Goal: Task Accomplishment & Management: Use online tool/utility

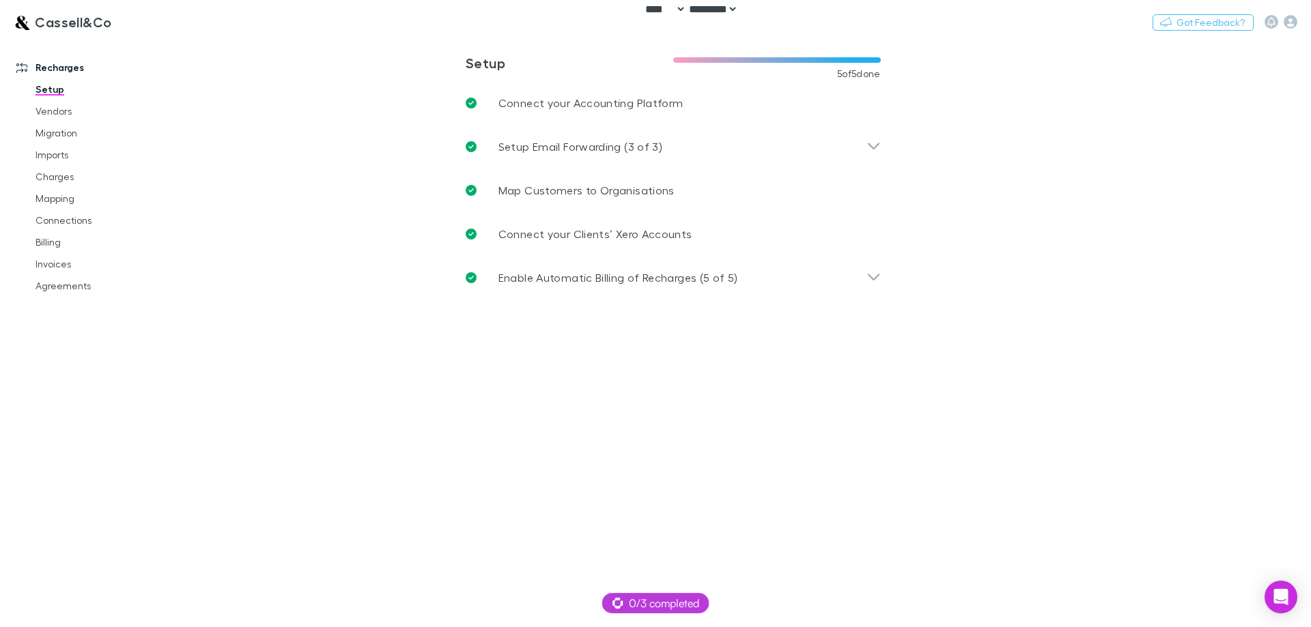
select select "****"
click at [170, 27] on button "Switch company" at bounding box center [171, 22] width 90 height 16
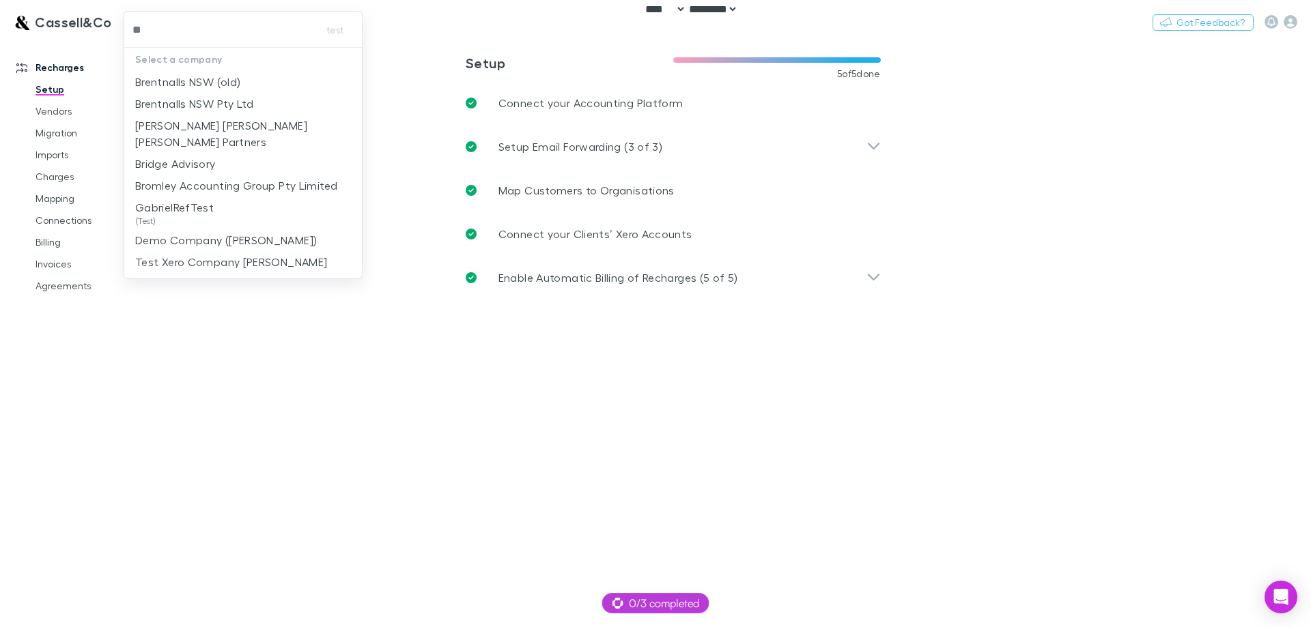
type input "***"
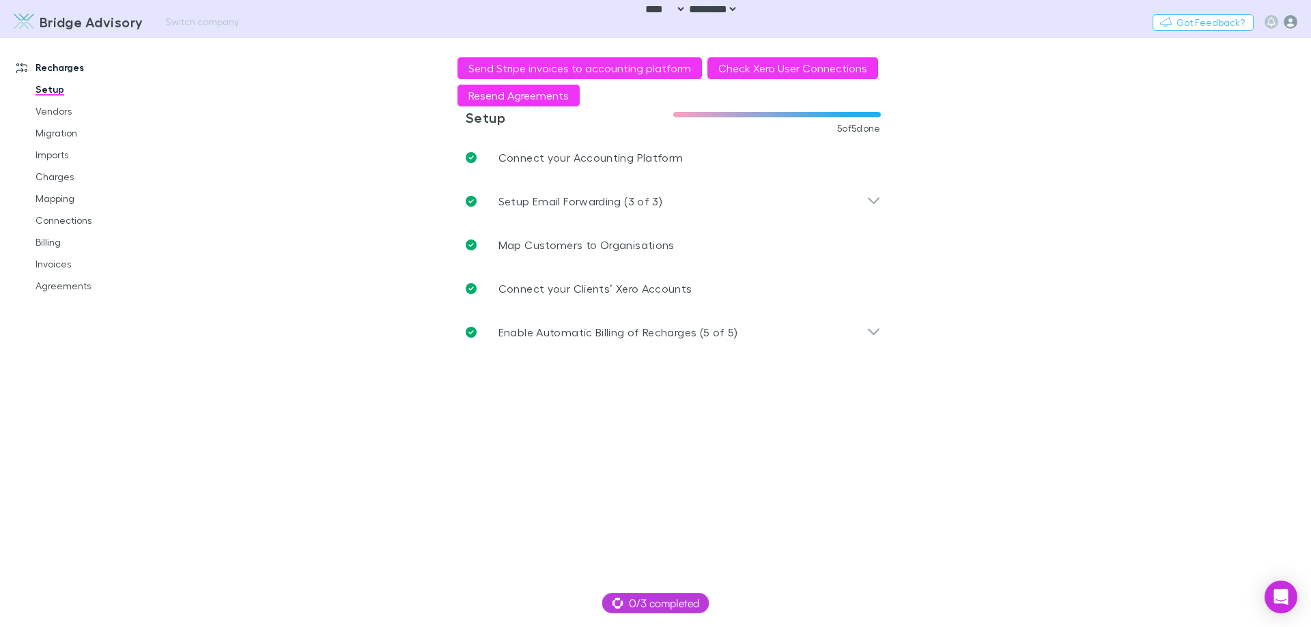
click at [1293, 20] on icon "button" at bounding box center [1290, 22] width 14 height 14
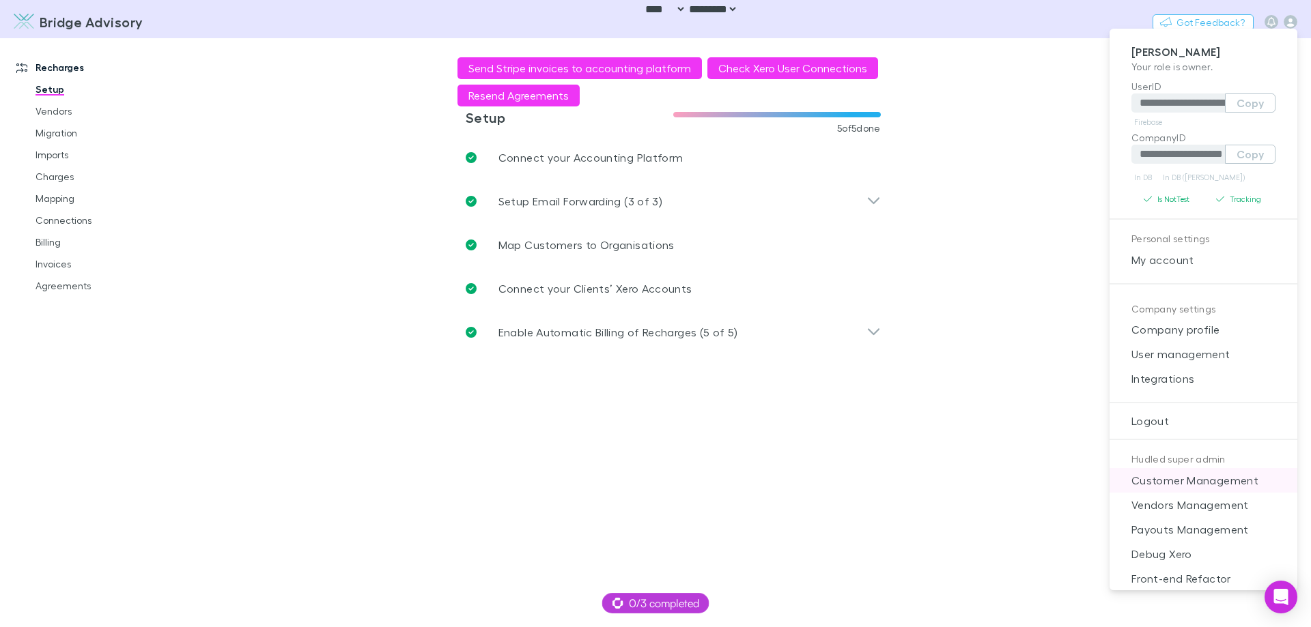
click at [1209, 478] on span "Customer Management" at bounding box center [1203, 480] width 166 height 16
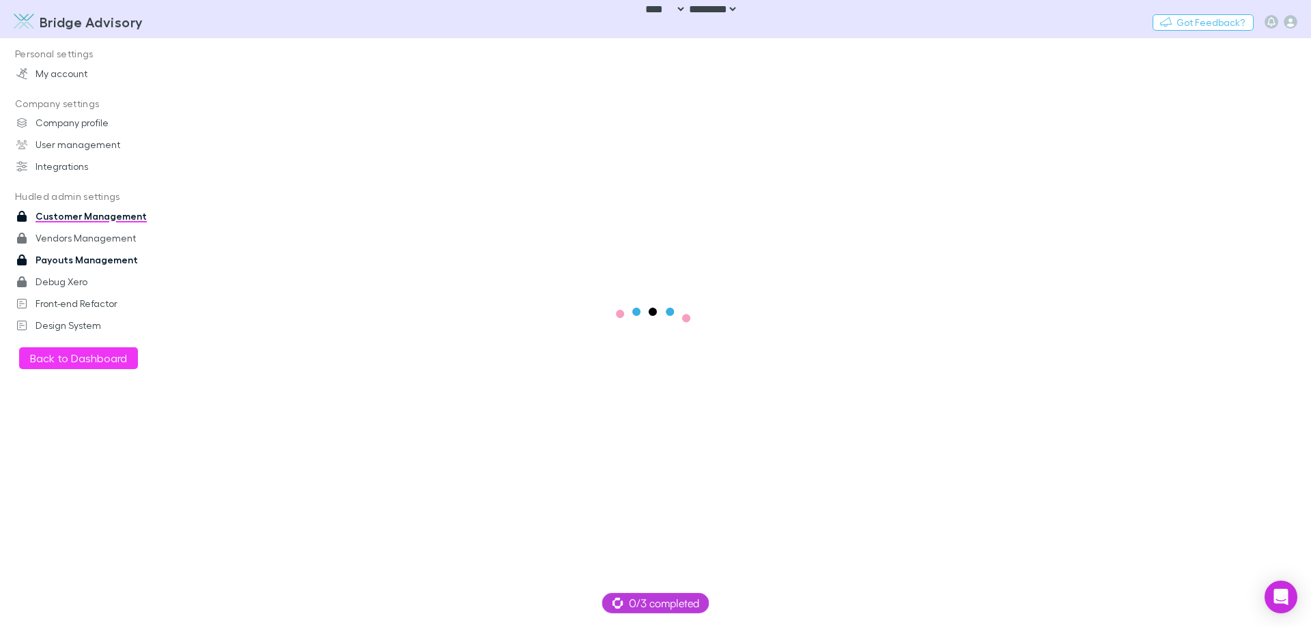
click at [93, 254] on link "Payouts Management" at bounding box center [94, 260] width 182 height 22
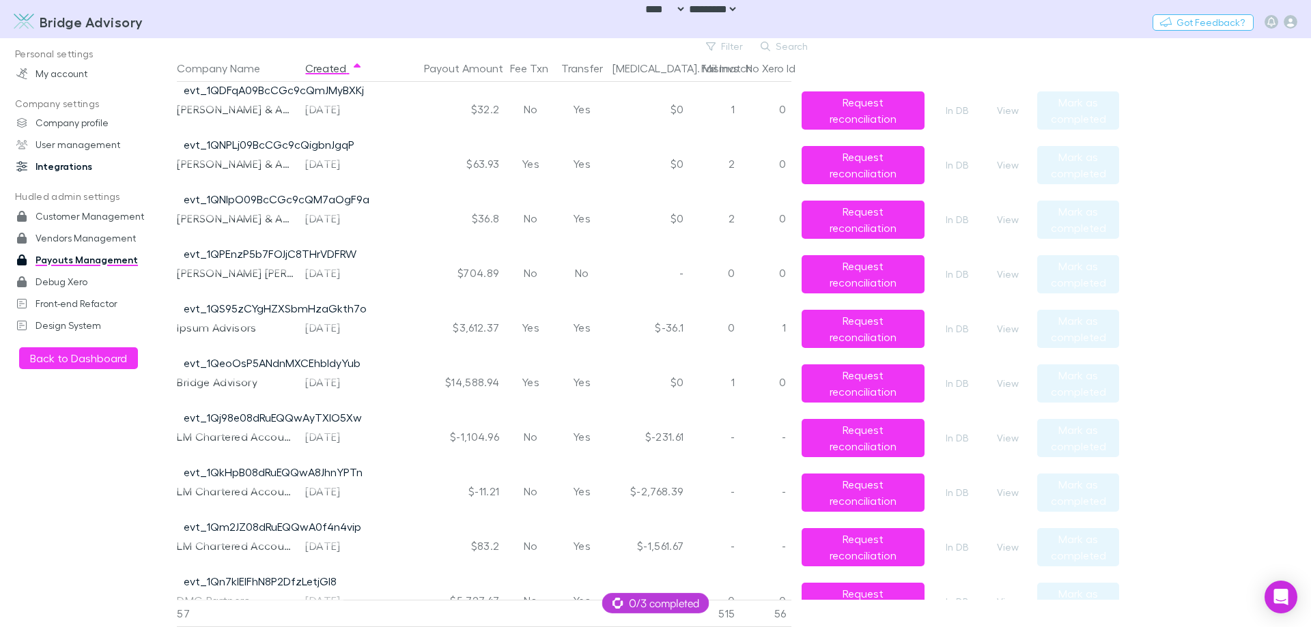
click at [76, 166] on link "Integrations" at bounding box center [94, 167] width 182 height 22
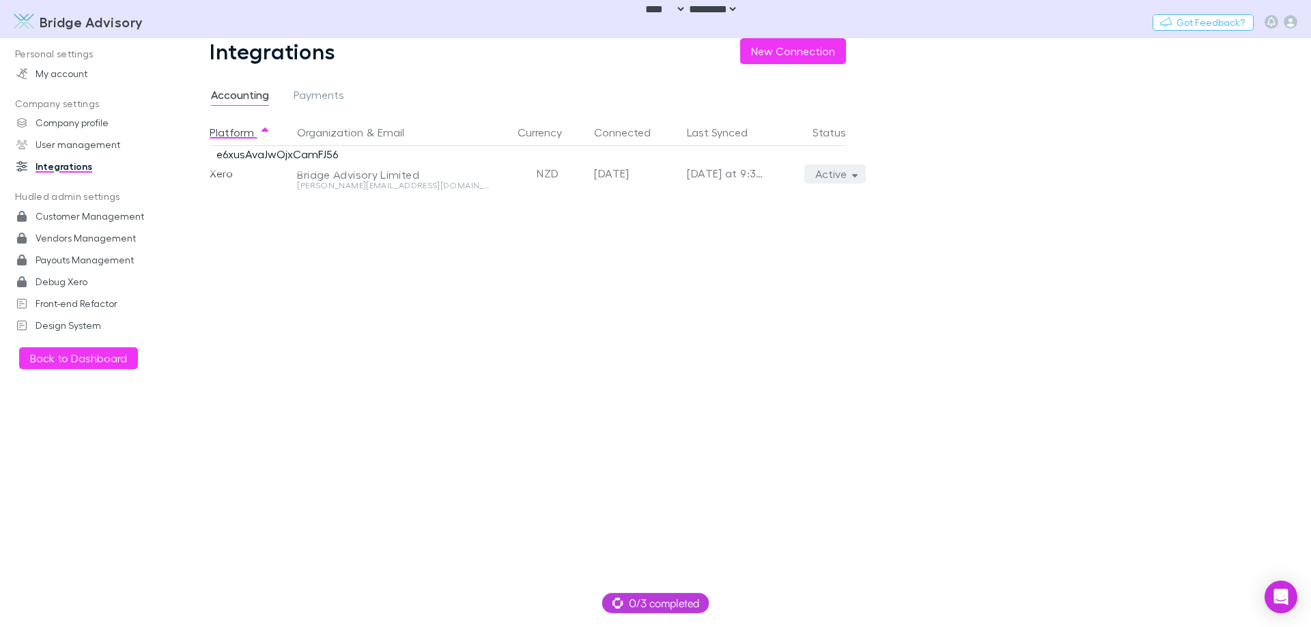
click at [835, 172] on button "Active" at bounding box center [835, 174] width 62 height 19
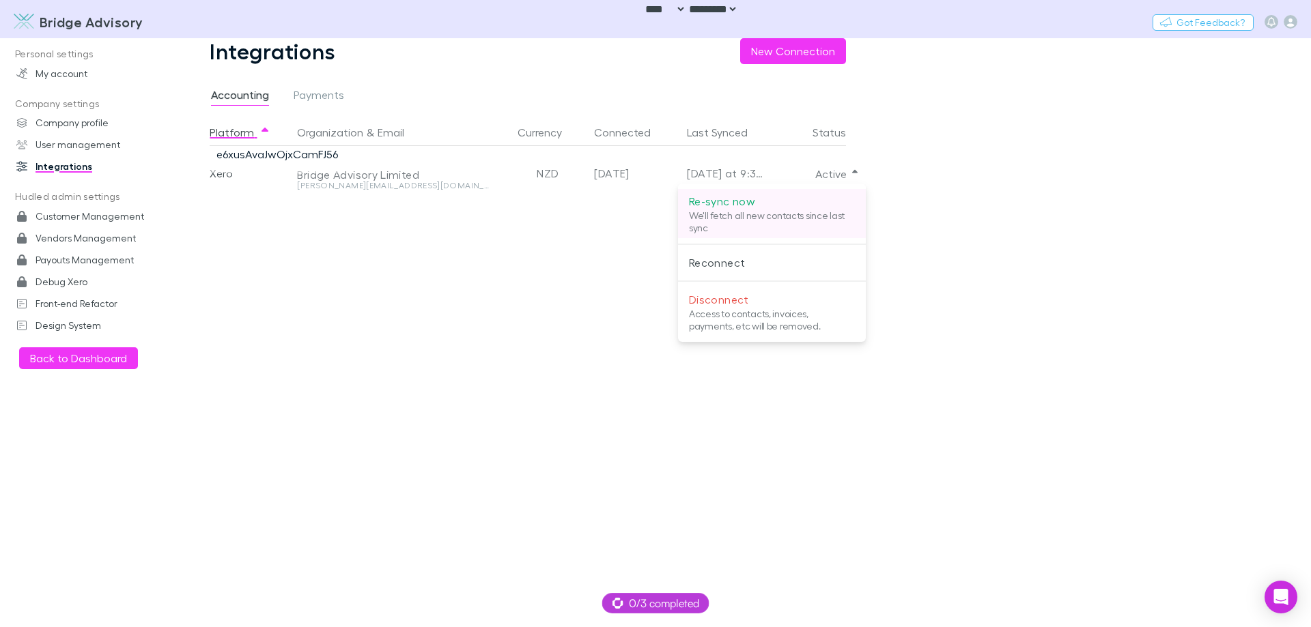
click at [795, 199] on p "Re-sync now" at bounding box center [772, 201] width 166 height 16
click at [1122, 210] on div at bounding box center [655, 313] width 1311 height 627
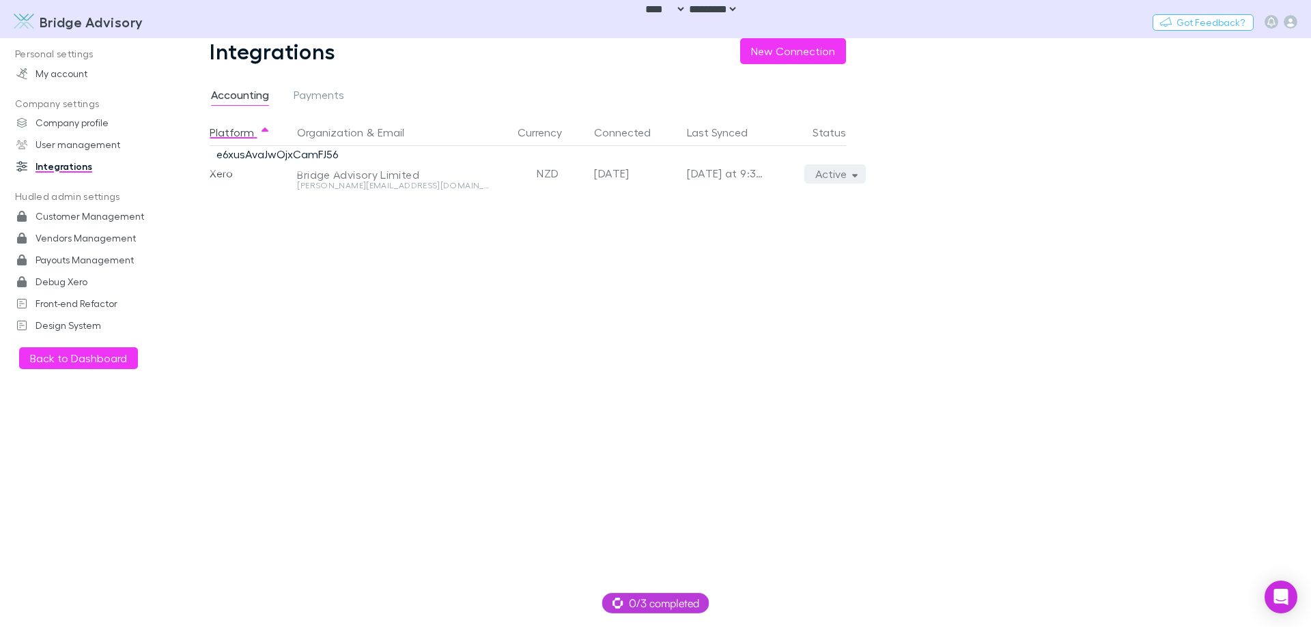
click at [831, 178] on button "Active" at bounding box center [835, 174] width 62 height 19
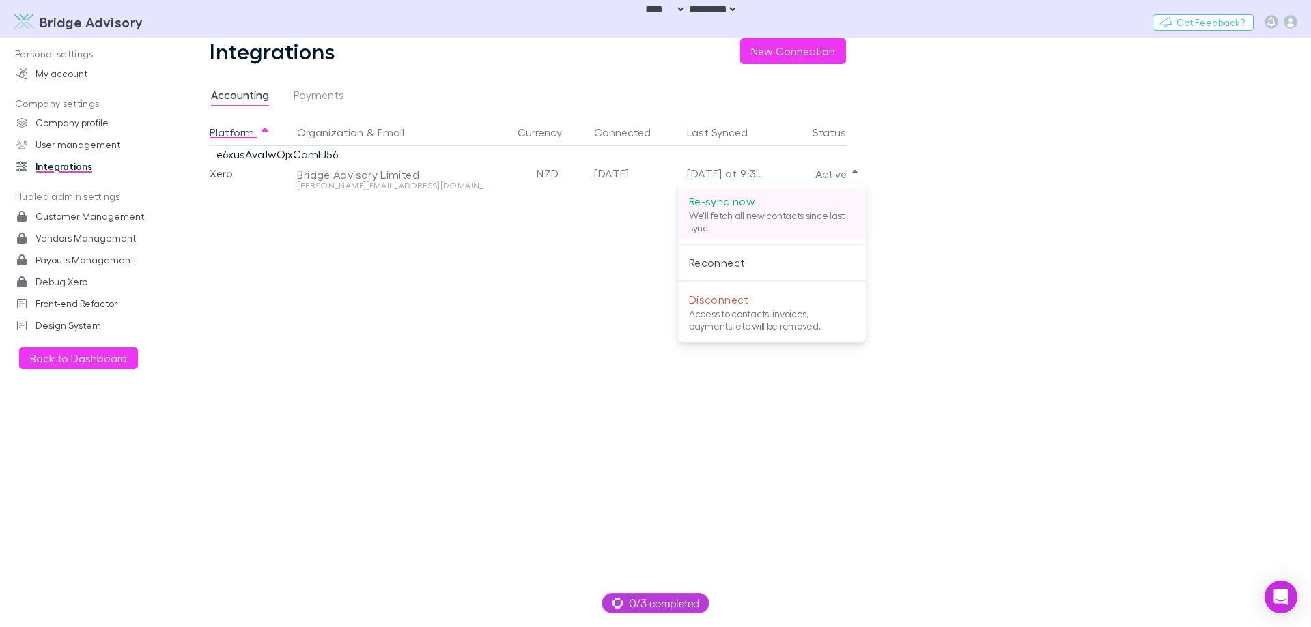
click at [793, 208] on p "Re-sync now" at bounding box center [772, 201] width 166 height 16
click at [995, 219] on div at bounding box center [655, 313] width 1311 height 627
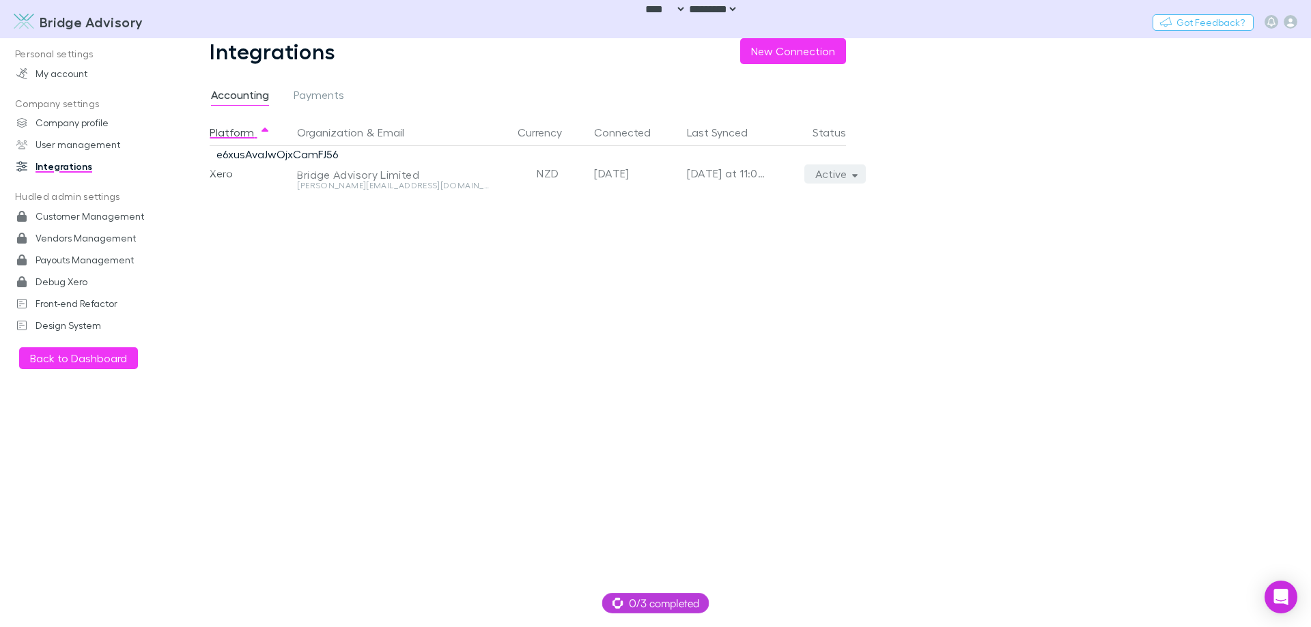
click at [813, 169] on button "Active" at bounding box center [835, 174] width 62 height 19
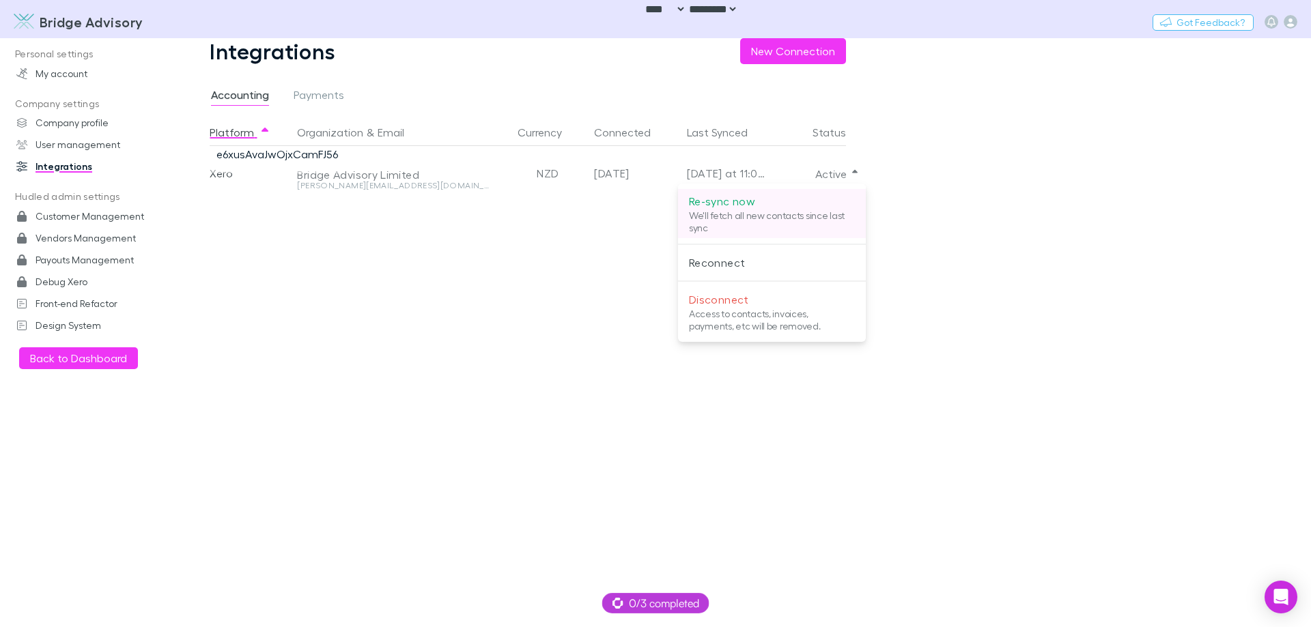
click at [788, 199] on p "Re-sync now" at bounding box center [772, 201] width 166 height 16
click at [971, 199] on div at bounding box center [655, 313] width 1311 height 627
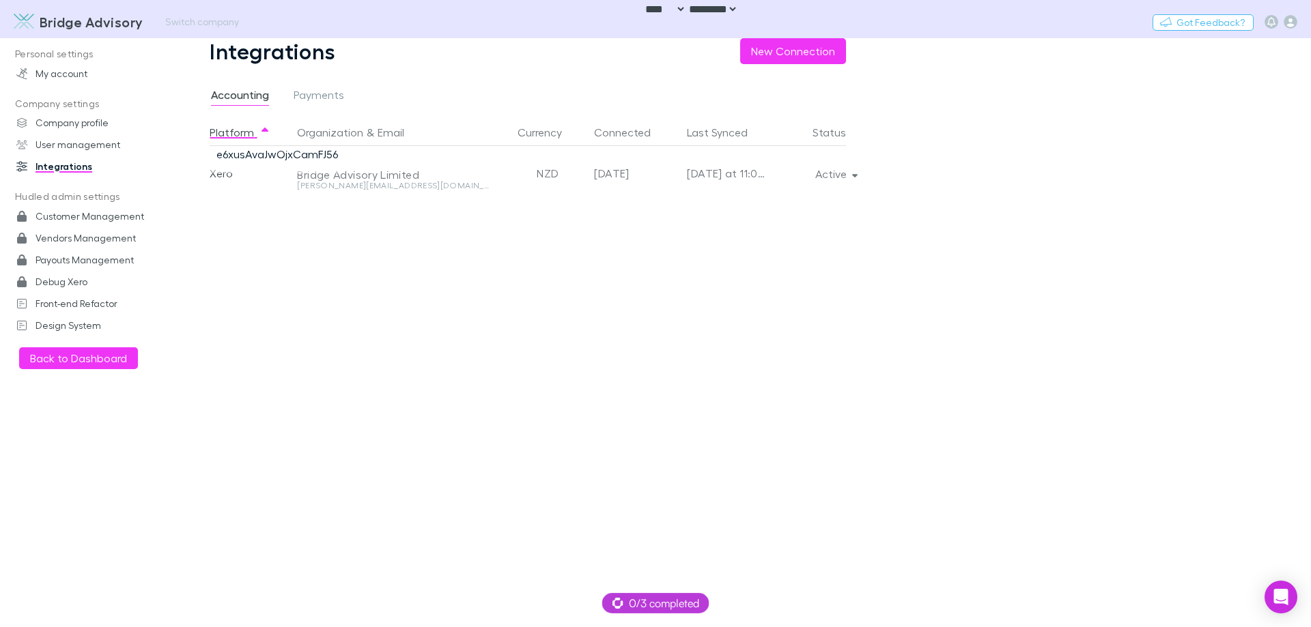
click at [99, 25] on h3 "Bridge Advisory" at bounding box center [92, 22] width 104 height 16
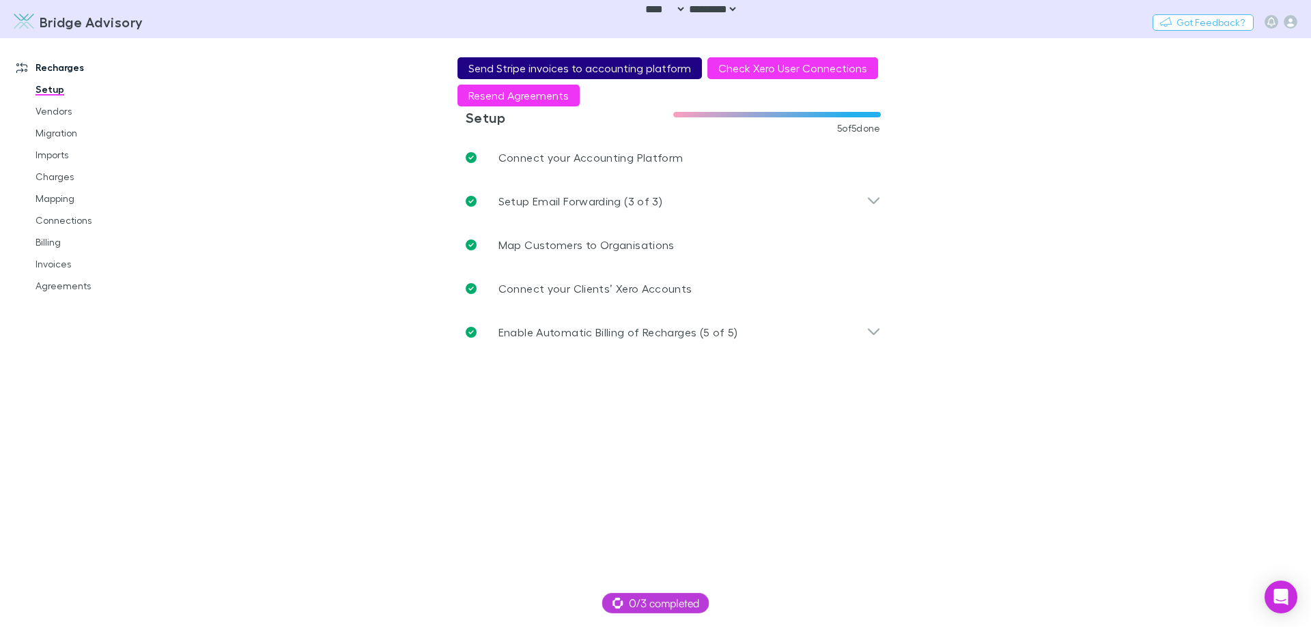
click at [481, 74] on button "Send Stripe invoices to accounting platform" at bounding box center [579, 68] width 244 height 22
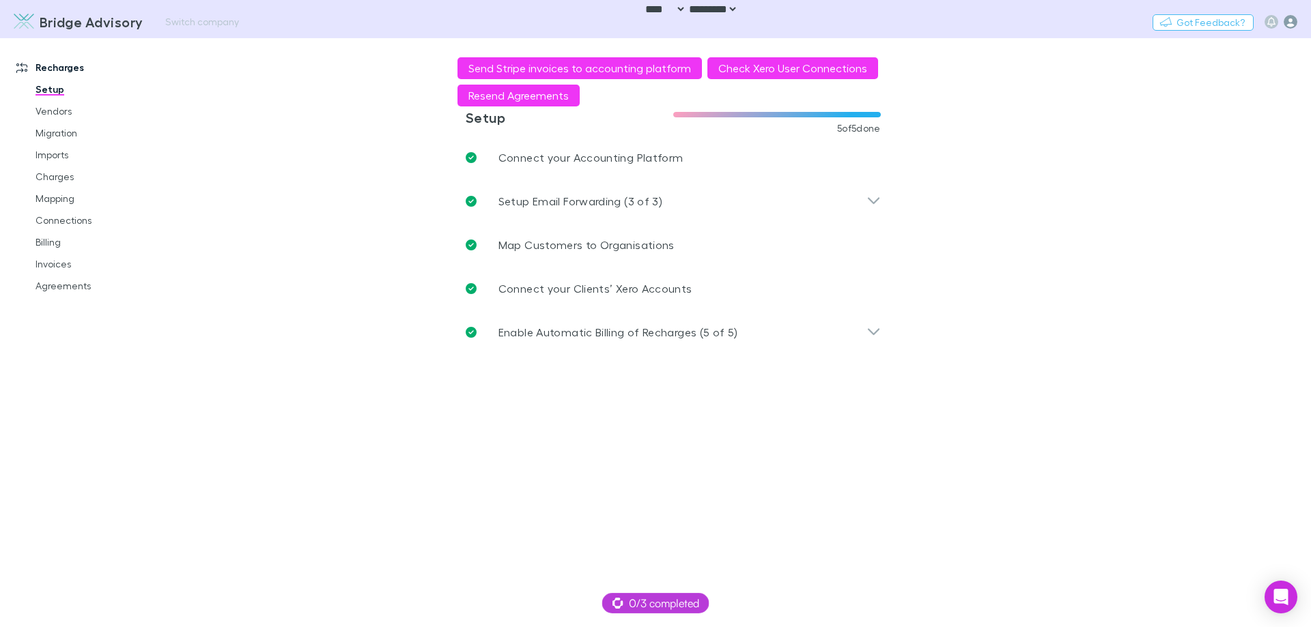
click at [1288, 19] on icon "button" at bounding box center [1290, 22] width 14 height 14
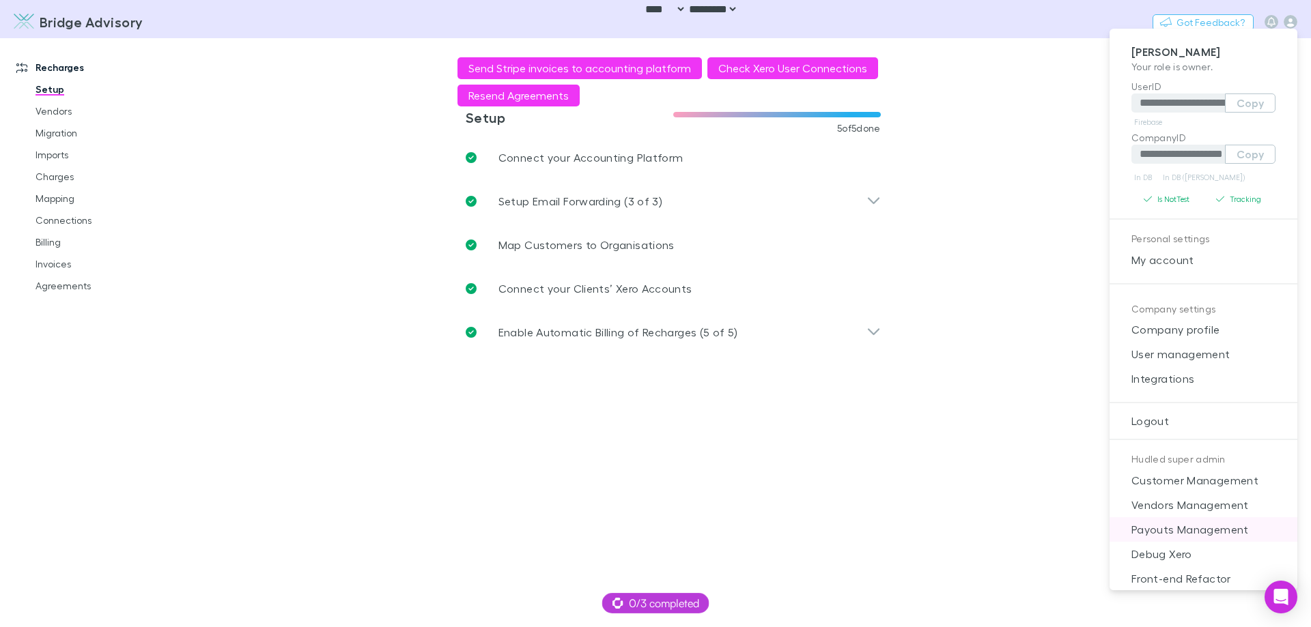
click at [1184, 532] on span "Payouts Management" at bounding box center [1203, 530] width 166 height 16
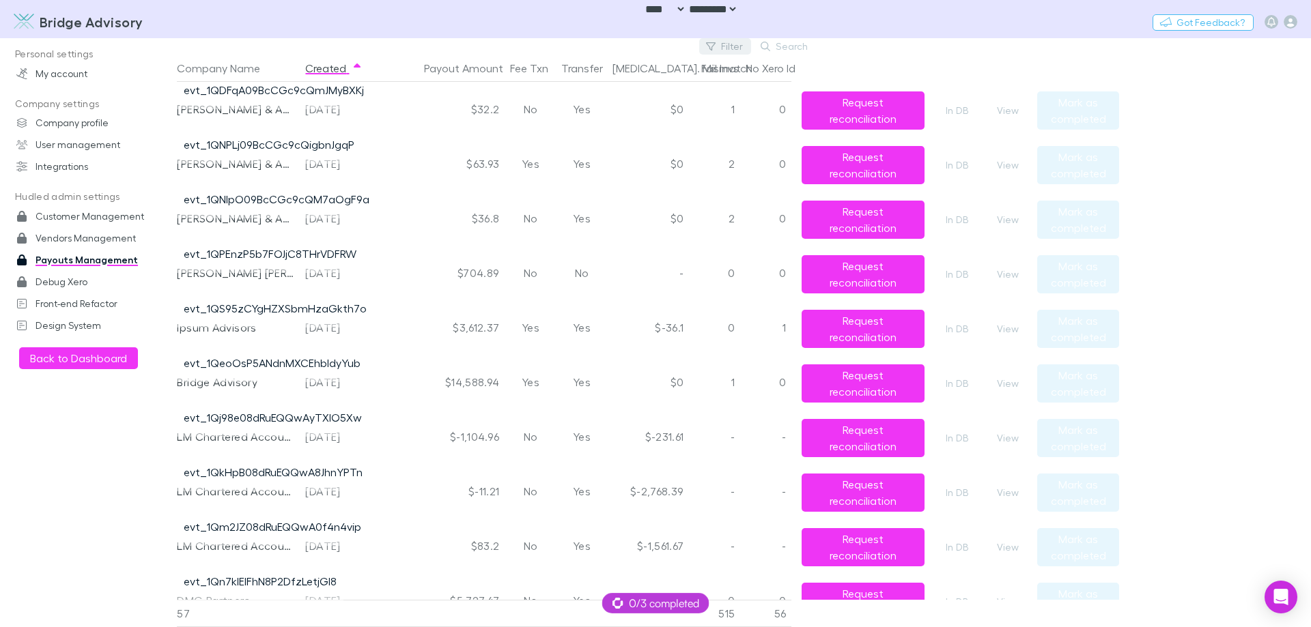
click at [715, 46] on icon "button" at bounding box center [711, 47] width 10 height 10
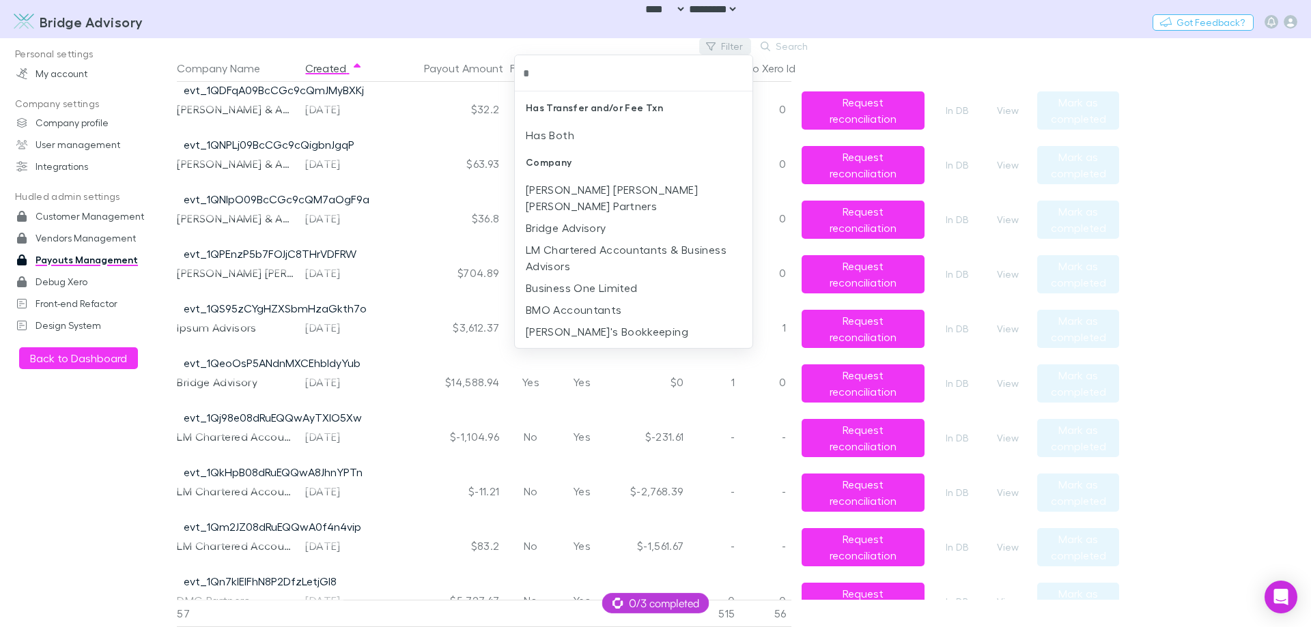
type input "**"
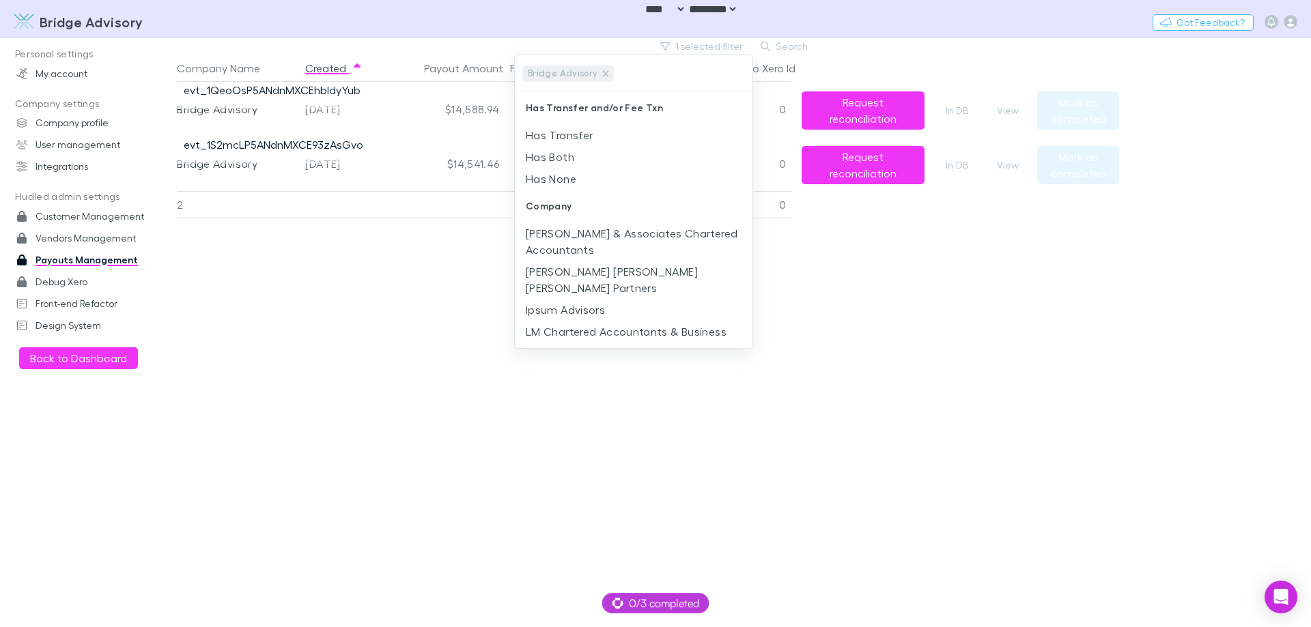
click at [264, 313] on div at bounding box center [655, 313] width 1311 height 627
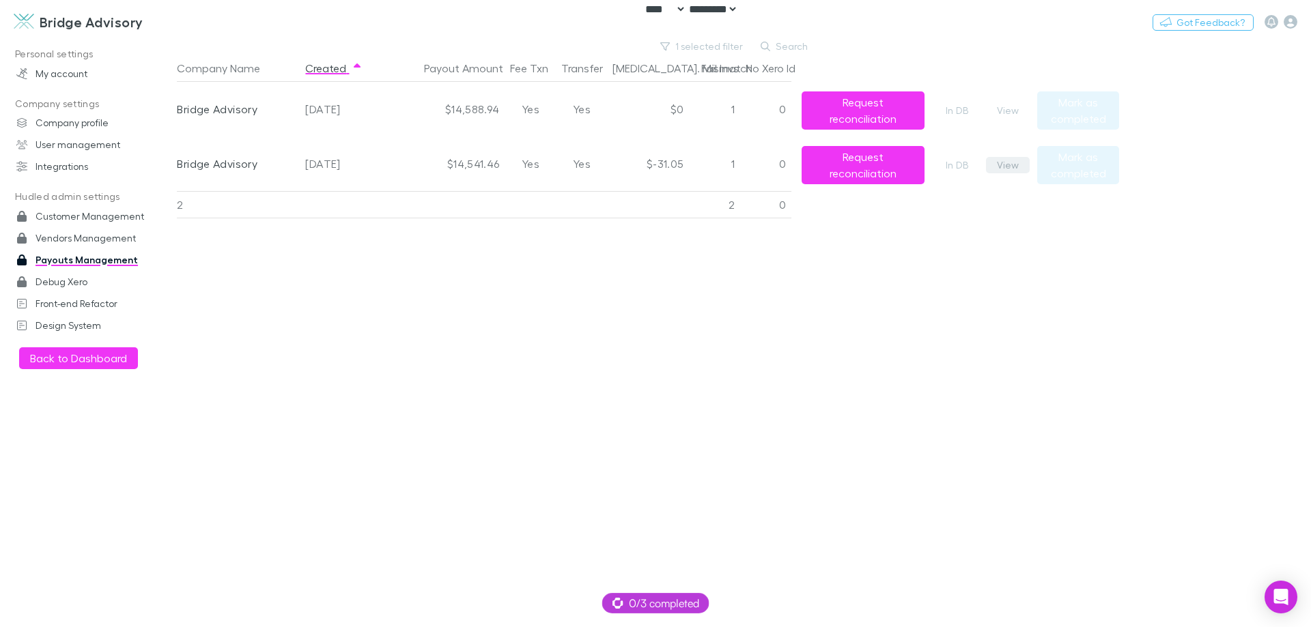
click at [1016, 165] on button "View" at bounding box center [1008, 165] width 44 height 16
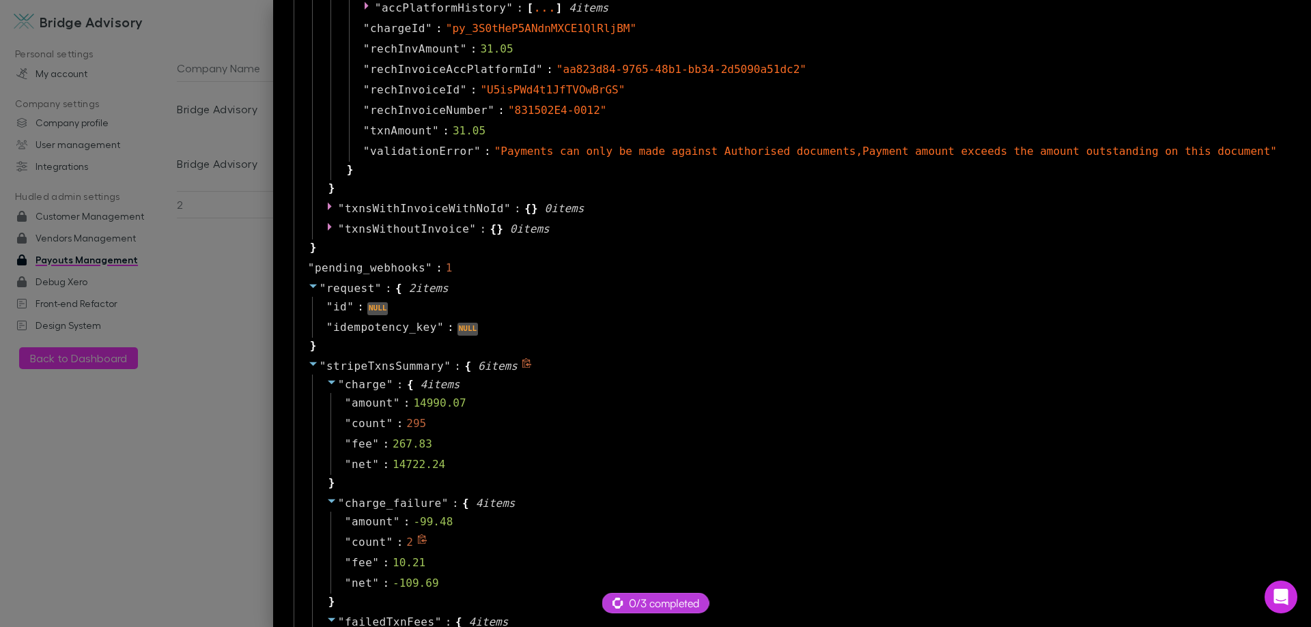
scroll to position [956, 0]
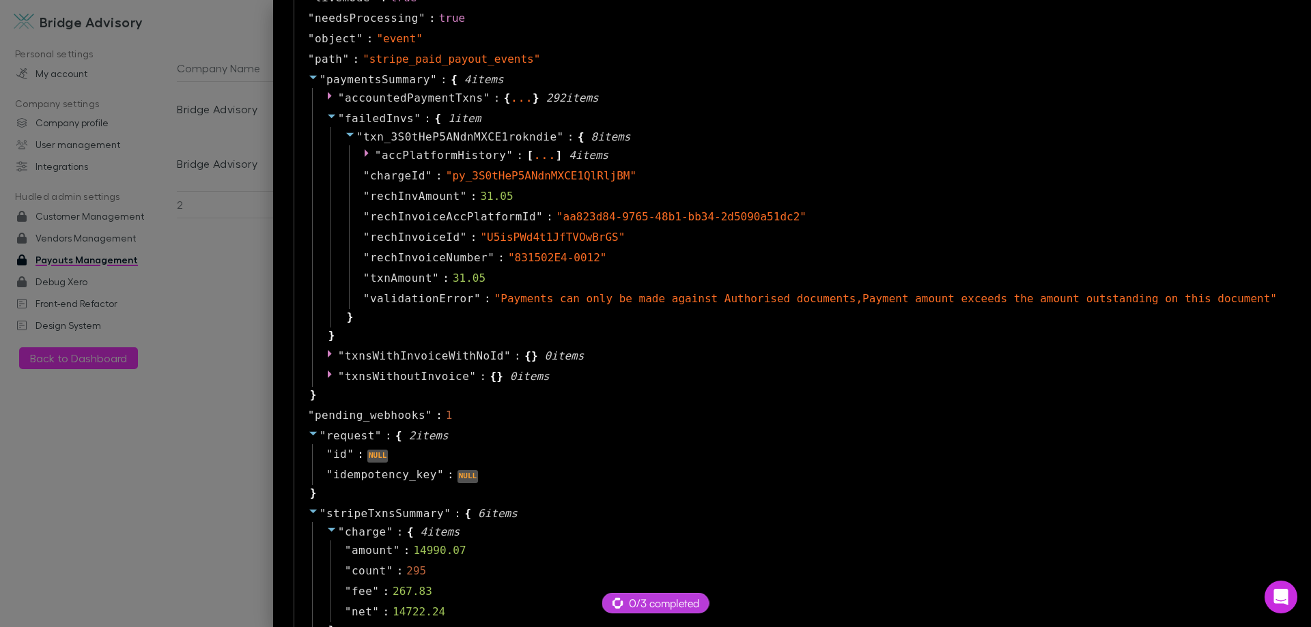
click at [274, 376] on div at bounding box center [655, 313] width 1311 height 627
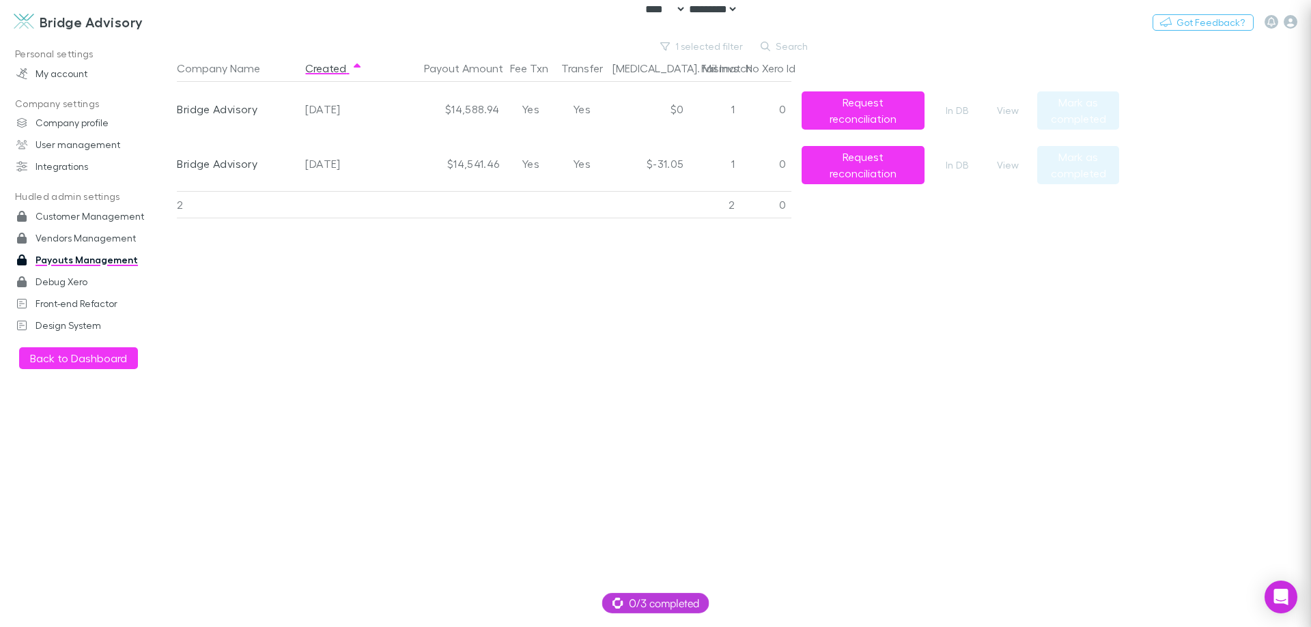
scroll to position [0, 0]
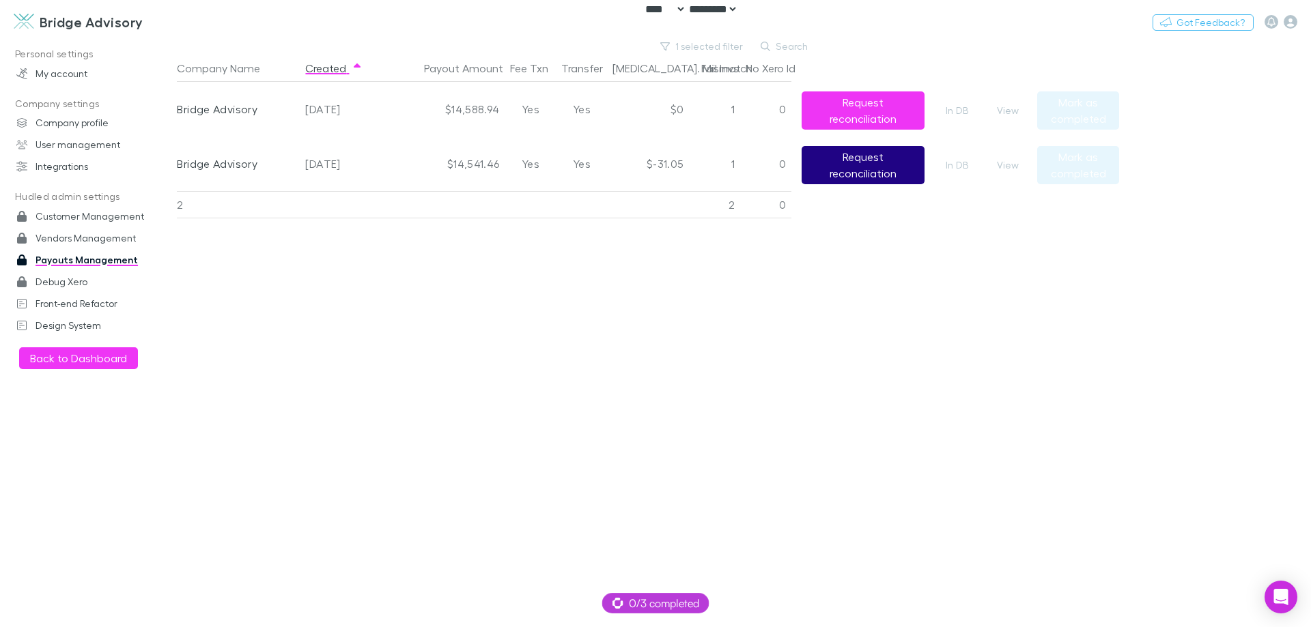
click at [906, 171] on button "Request reconciliation" at bounding box center [862, 165] width 123 height 38
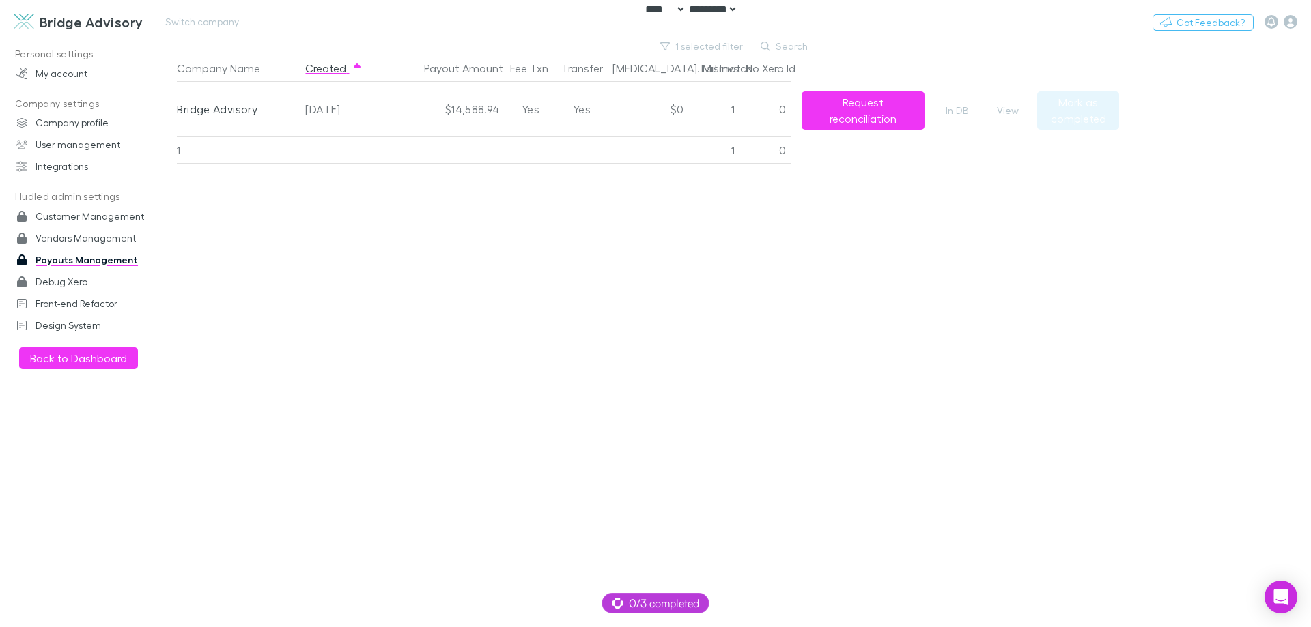
click at [69, 25] on h3 "Bridge Advisory" at bounding box center [92, 22] width 104 height 16
